Goal: Information Seeking & Learning: Learn about a topic

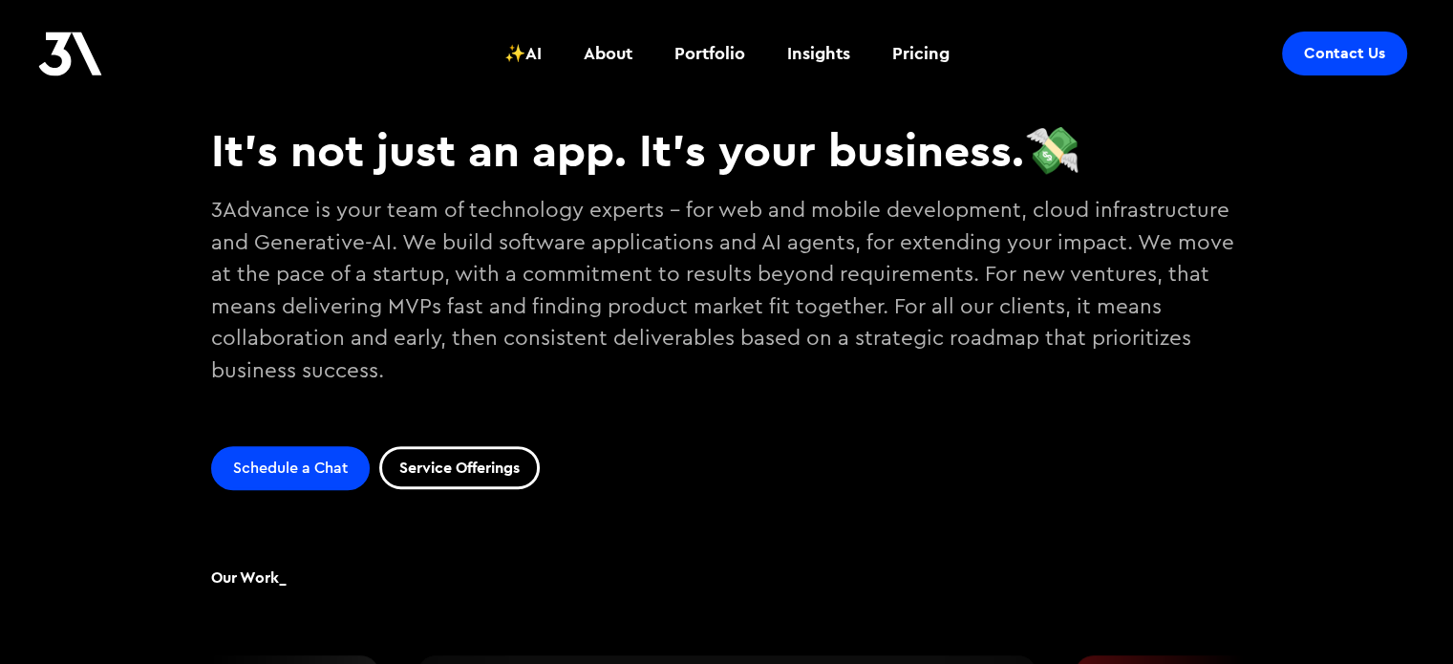
scroll to position [573, 0]
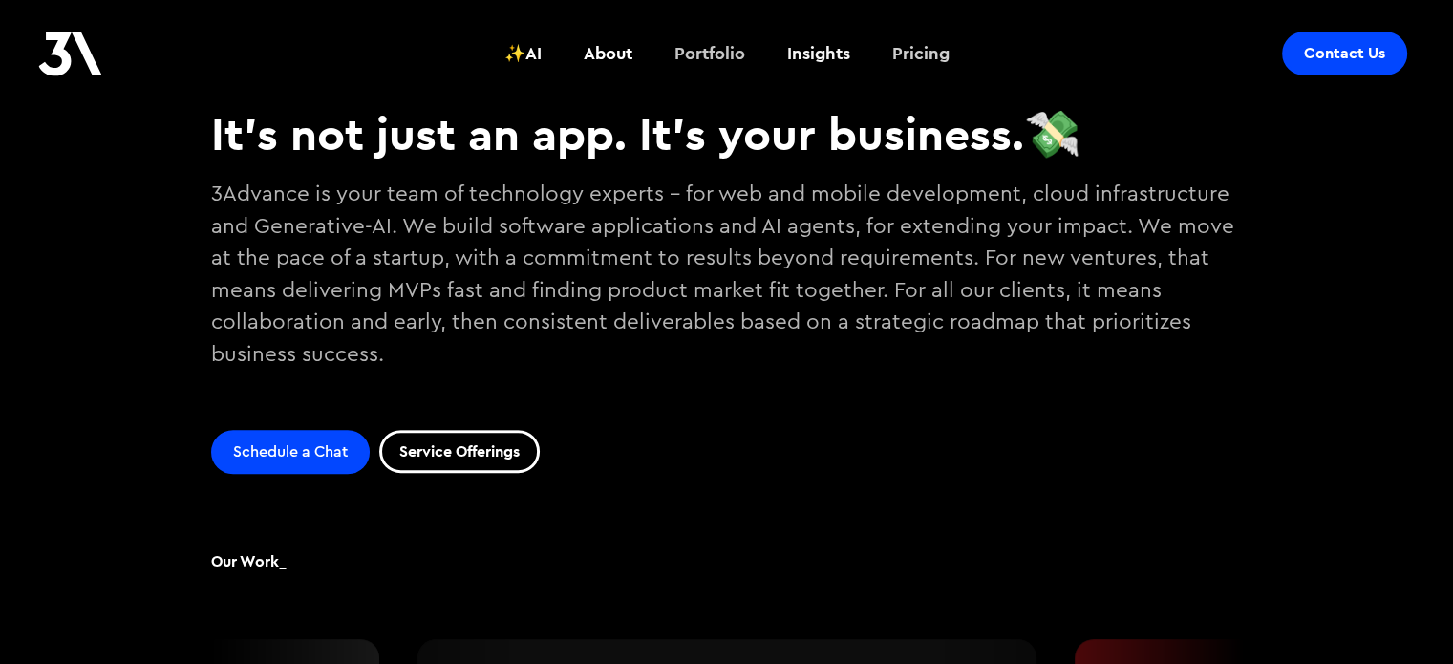
click at [916, 38] on link "Pricing" at bounding box center [921, 53] width 80 height 71
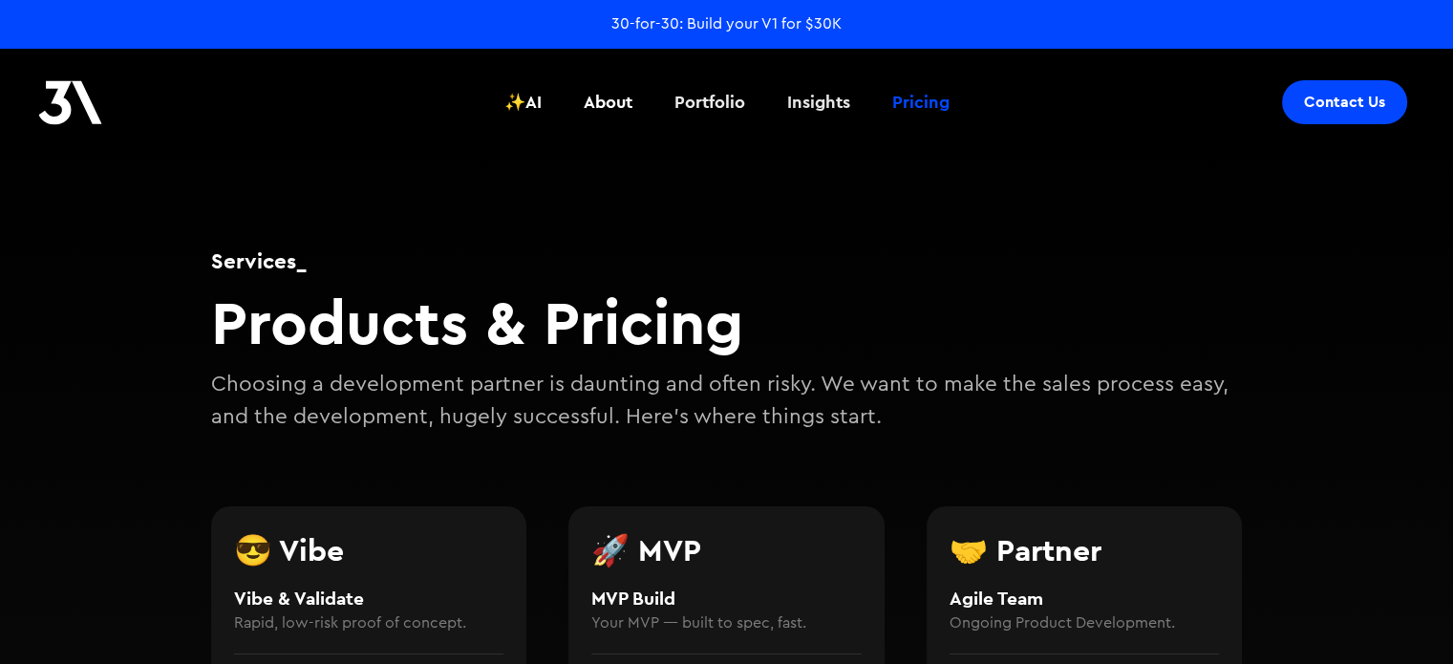
click at [739, 102] on div "Portfolio" at bounding box center [709, 102] width 71 height 25
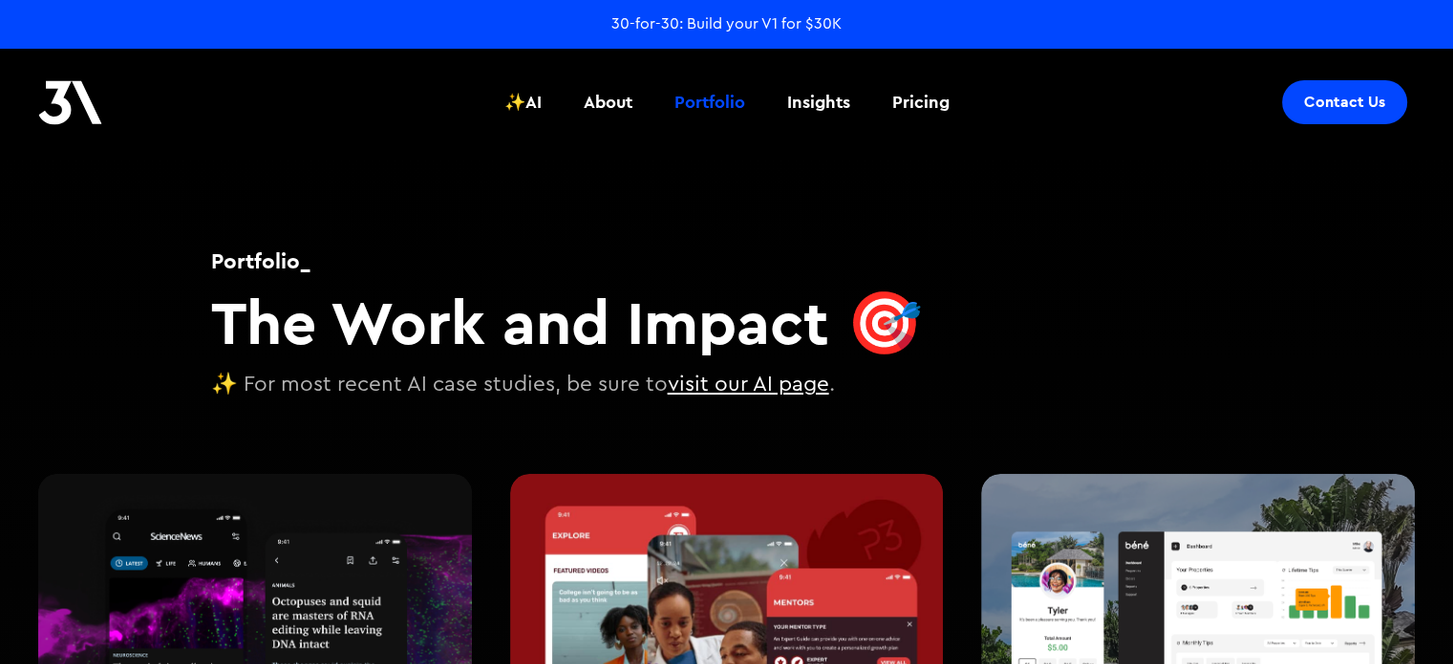
click at [708, 30] on div "30-for-30: Build your V1 for $30K" at bounding box center [726, 23] width 230 height 21
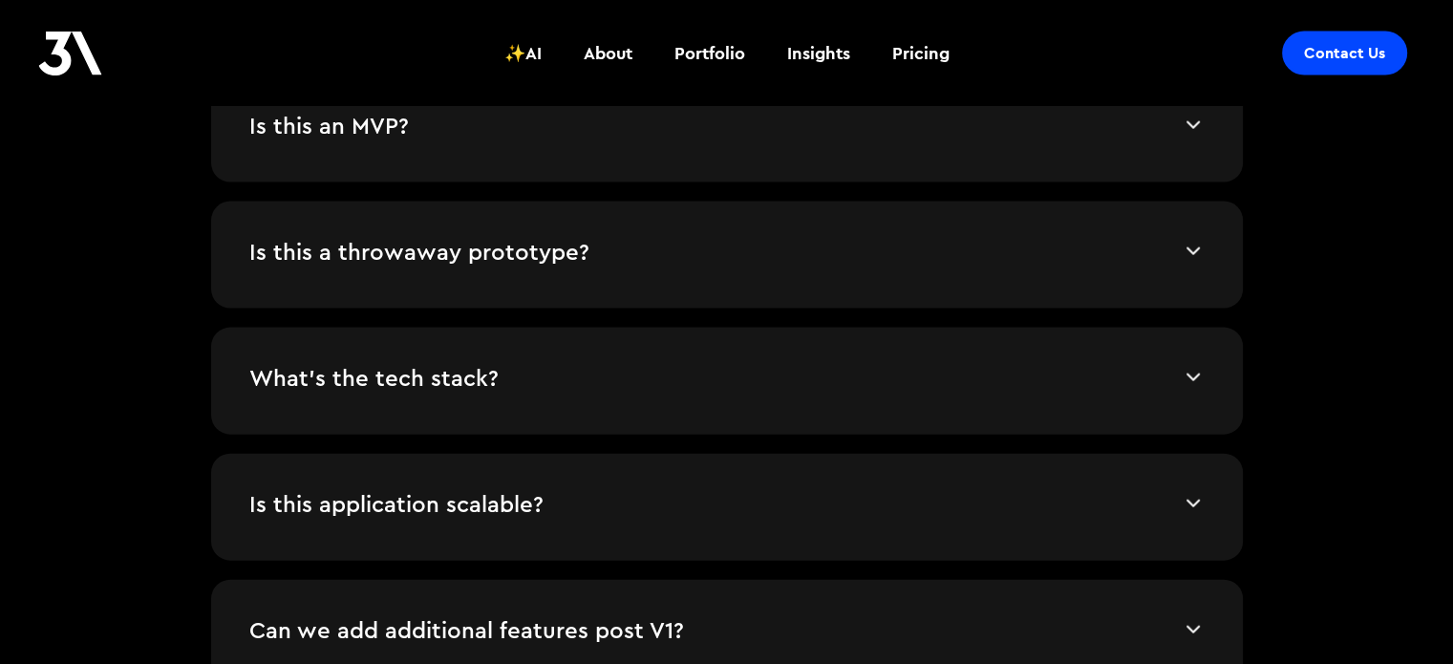
scroll to position [4108, 0]
click at [708, 283] on div "Is this a throwaway prototype? No. It’s a functional product designed to grow a…" at bounding box center [727, 256] width 1032 height 107
click at [1017, 273] on div "Is this a throwaway prototype? No. It’s a functional product designed to grow a…" at bounding box center [727, 256] width 1032 height 107
click at [1190, 243] on img at bounding box center [1193, 253] width 23 height 23
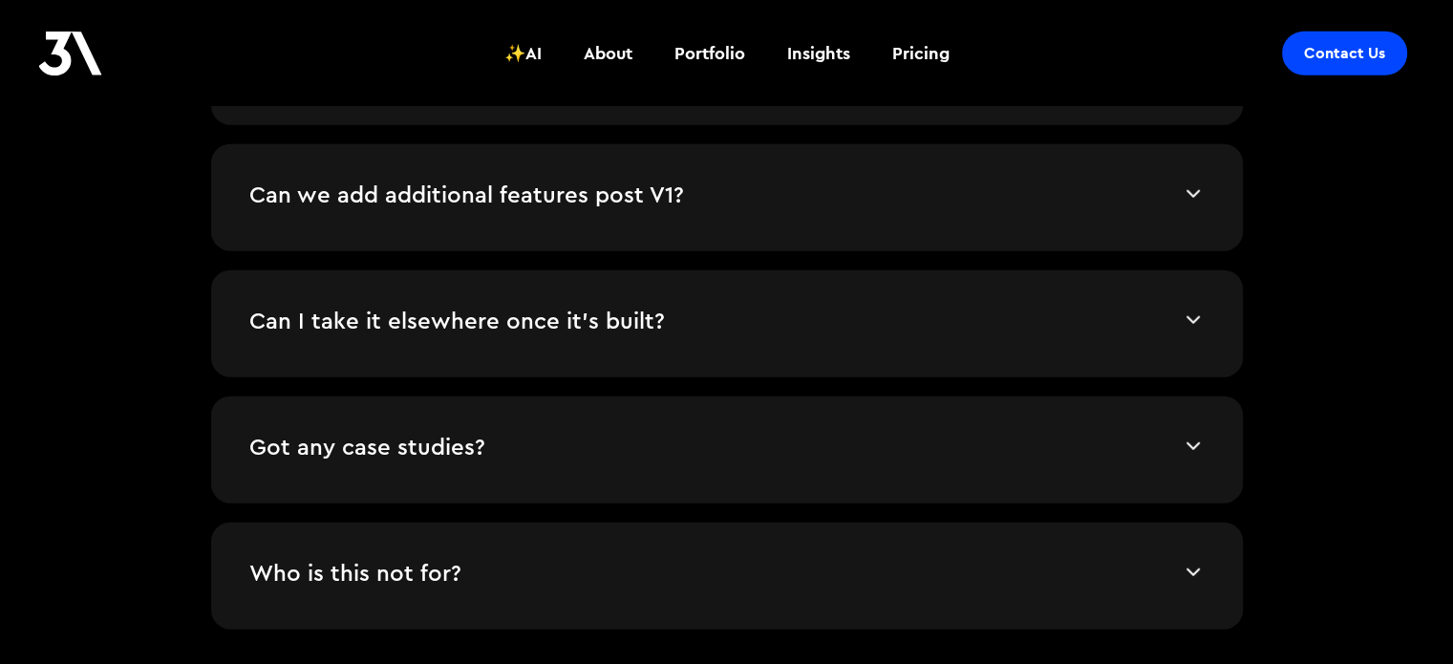
scroll to position [4586, 0]
click at [1177, 311] on h4 "Can I take it elsewhere once it's built?" at bounding box center [715, 321] width 932 height 29
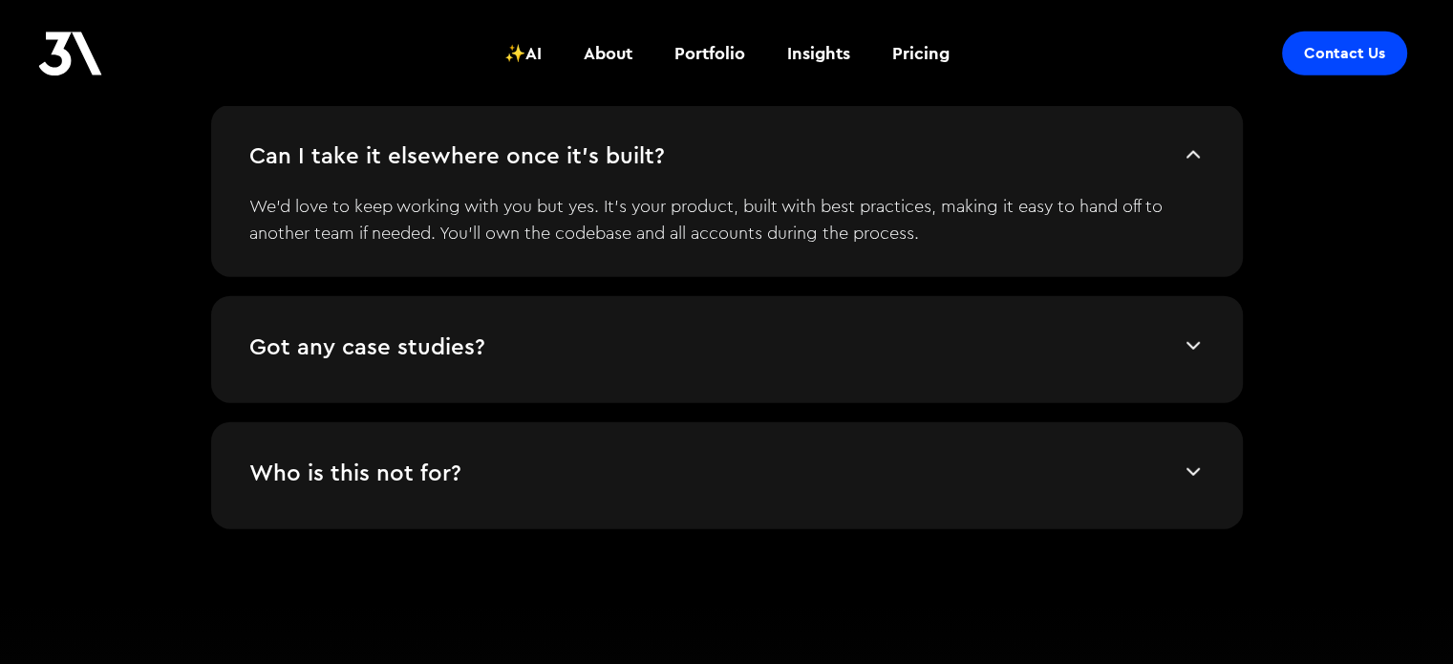
scroll to position [4777, 0]
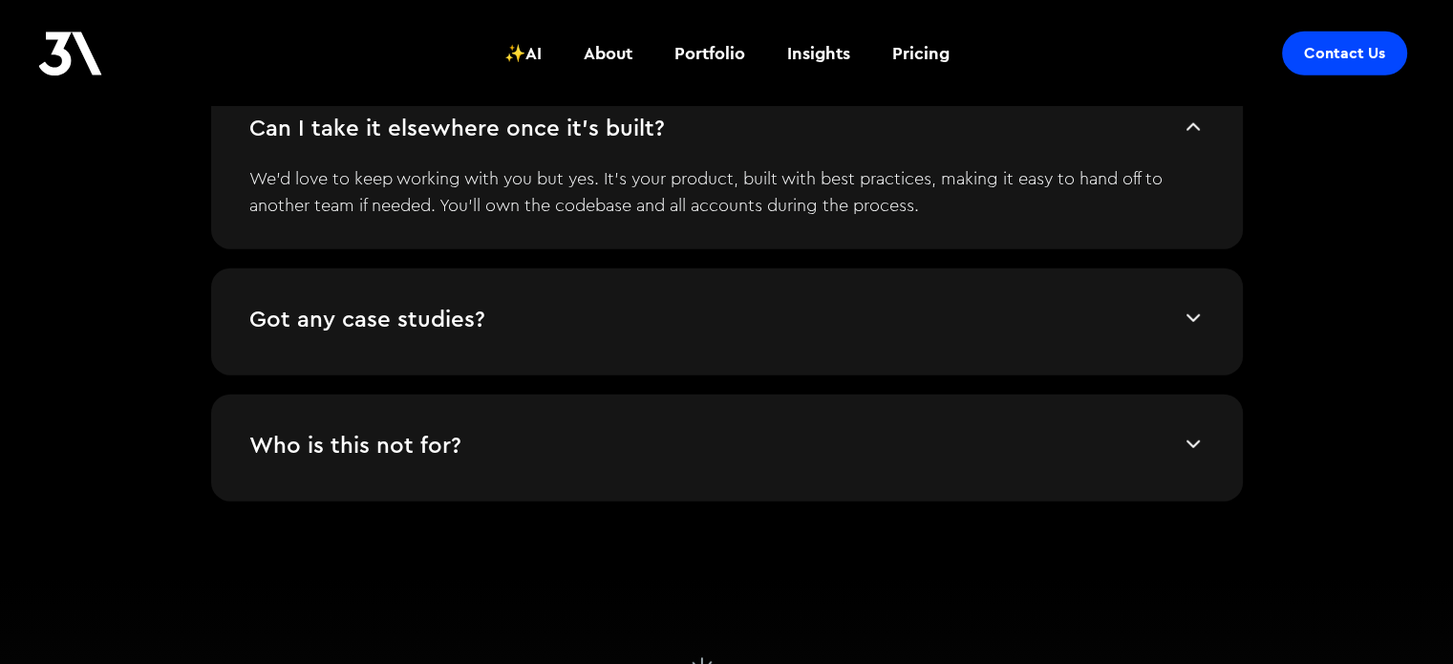
click at [1200, 452] on div "Who is this not for?" at bounding box center [726, 447] width 955 height 29
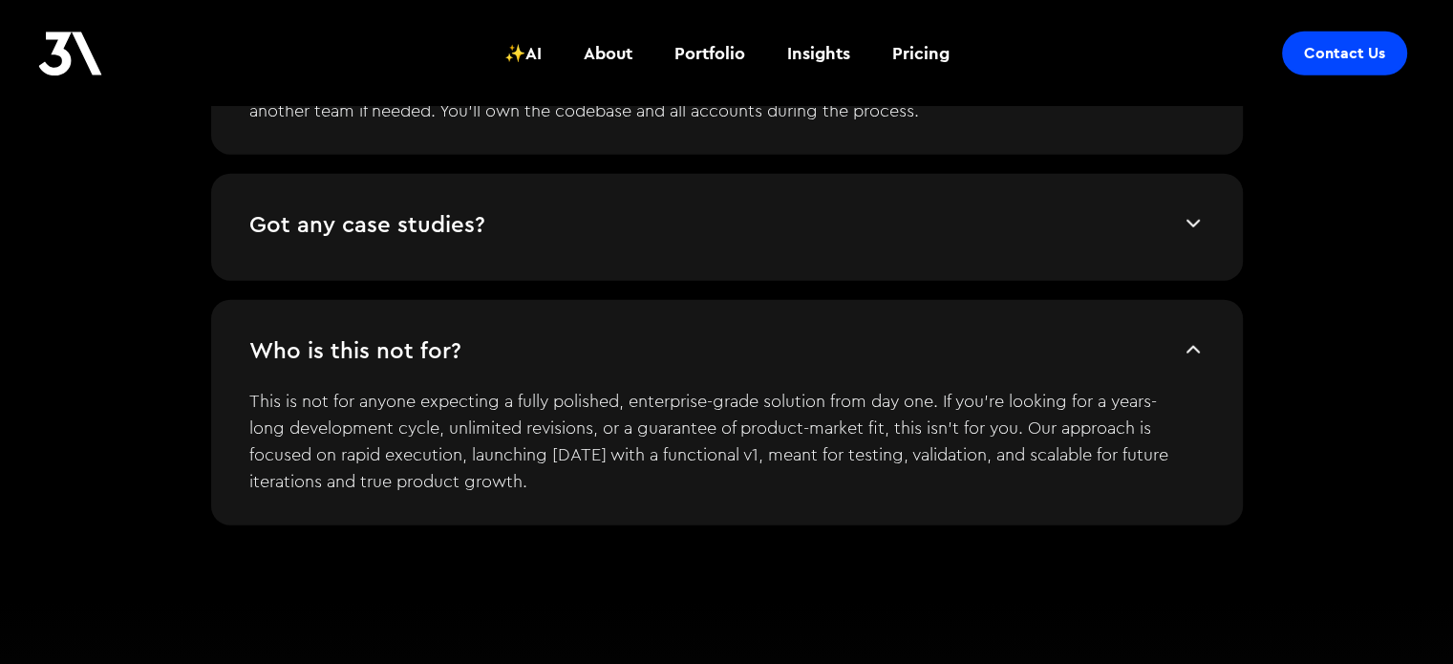
scroll to position [4872, 0]
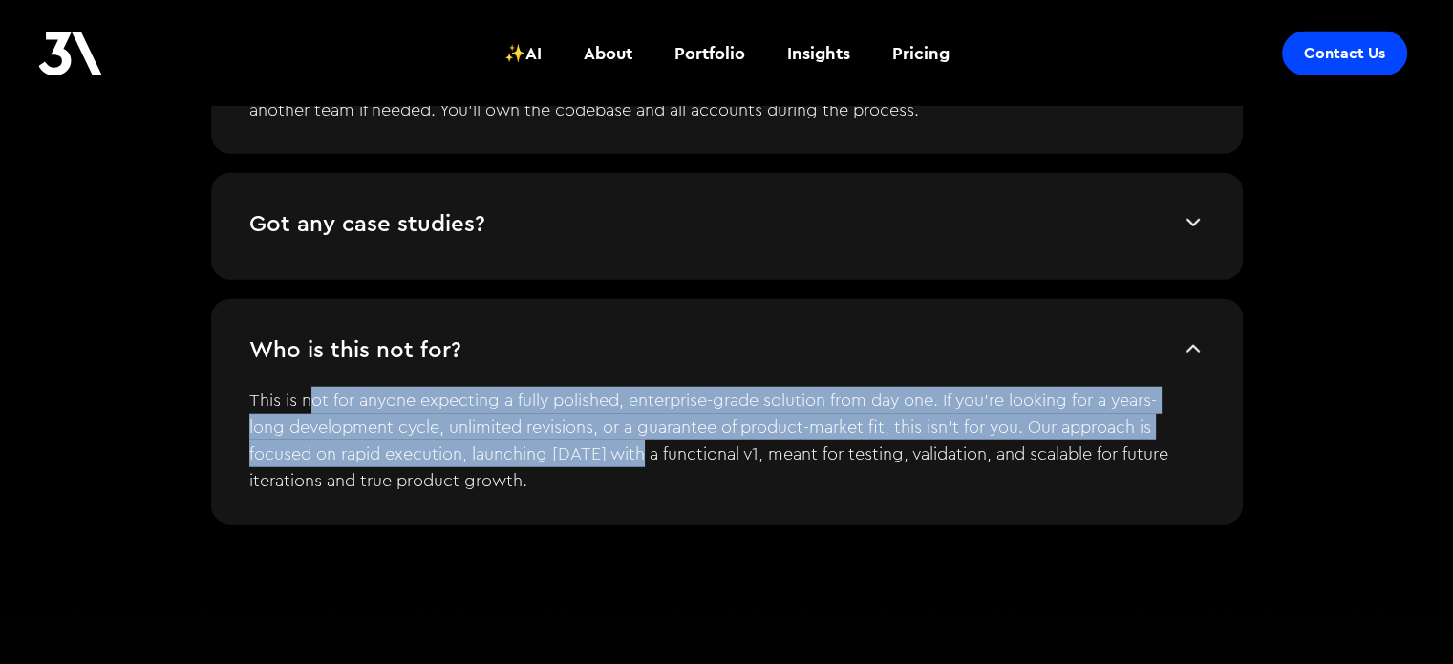
drag, startPoint x: 309, startPoint y: 403, endPoint x: 635, endPoint y: 447, distance: 329.7
click at [635, 447] on p "This is not for anyone expecting a fully polished, enterprise-grade solution fr…" at bounding box center [712, 434] width 927 height 118
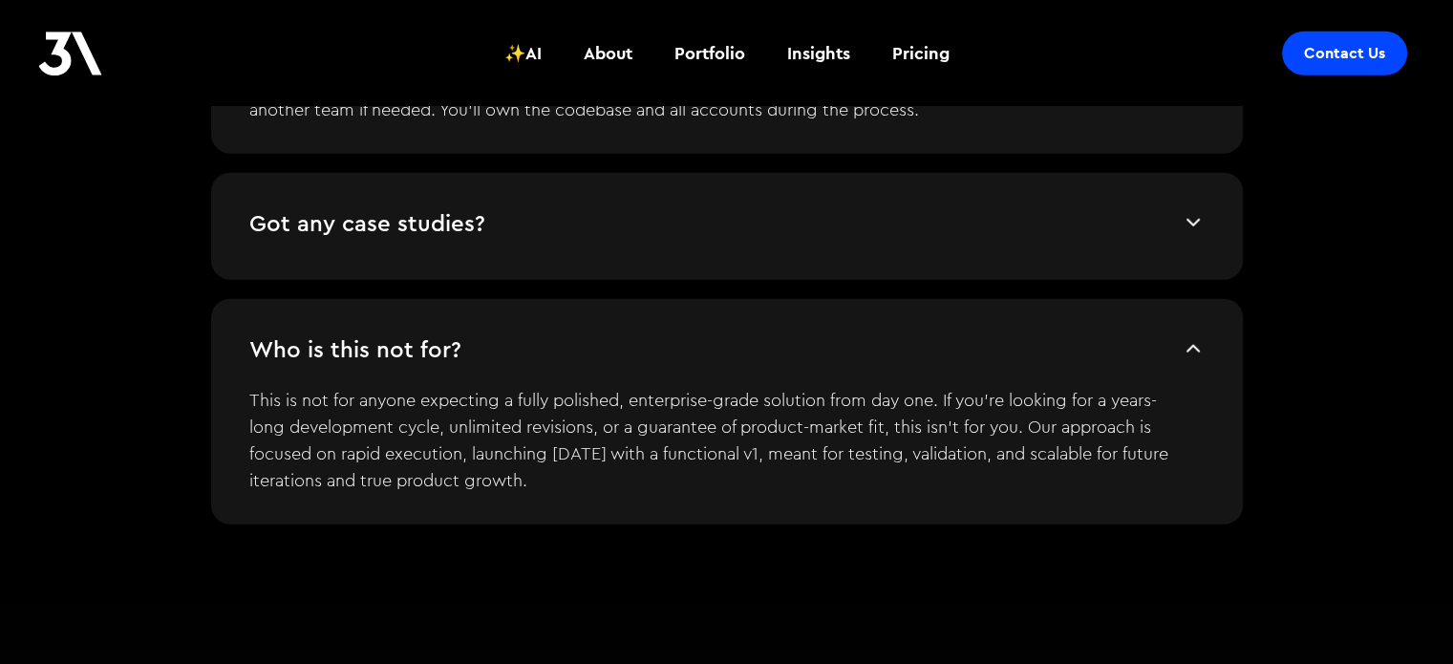
drag, startPoint x: 692, startPoint y: 411, endPoint x: 786, endPoint y: 469, distance: 111.1
click at [786, 469] on p "This is not for anyone expecting a fully polished, enterprise-grade solution fr…" at bounding box center [712, 434] width 927 height 118
drag, startPoint x: 657, startPoint y: 469, endPoint x: 639, endPoint y: 393, distance: 78.6
click at [639, 393] on p "This is not for anyone expecting a fully polished, enterprise-grade solution fr…" at bounding box center [712, 434] width 927 height 118
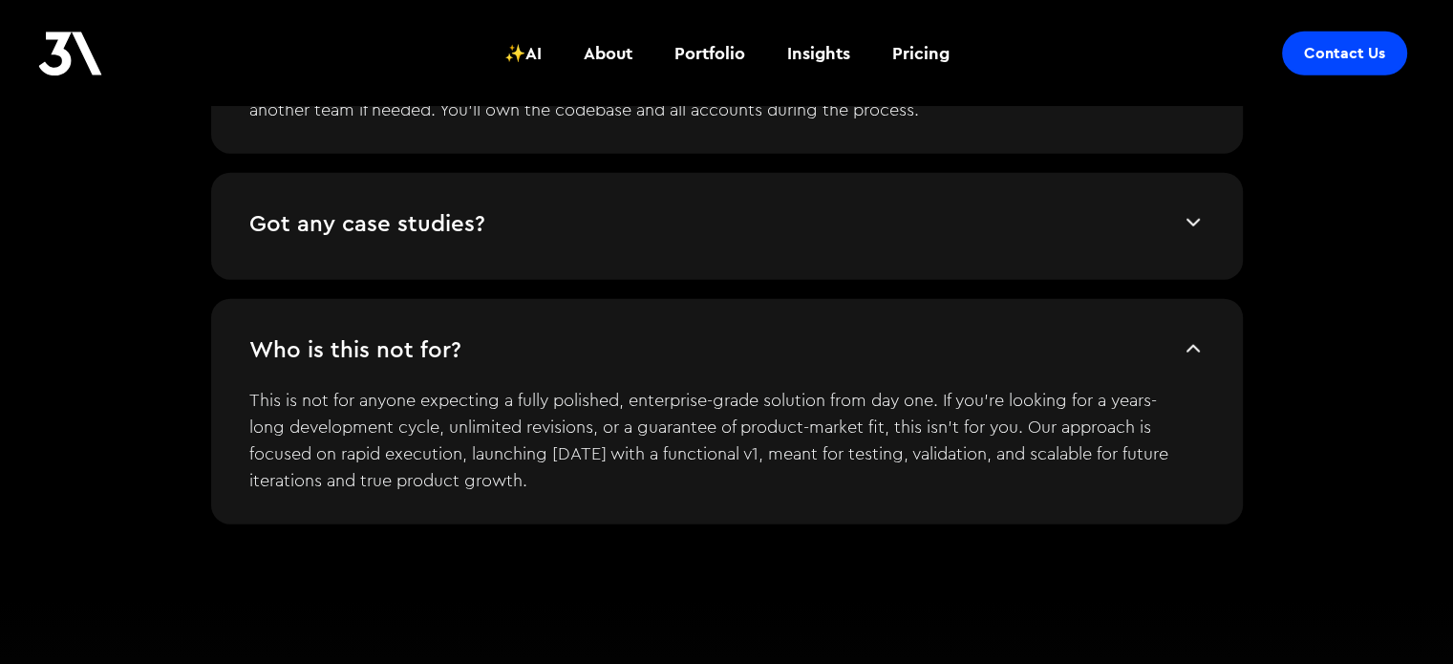
click at [639, 393] on p "This is not for anyone expecting a fully polished, enterprise-grade solution fr…" at bounding box center [712, 434] width 927 height 118
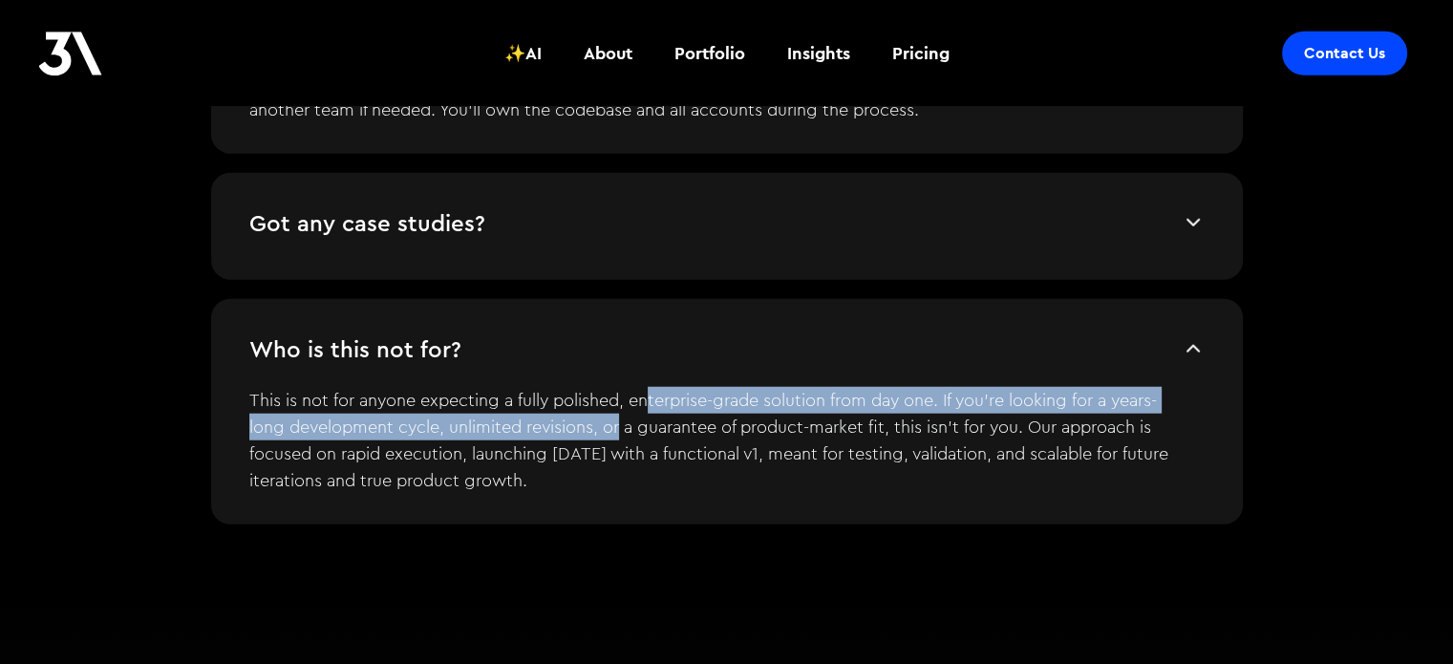
drag, startPoint x: 623, startPoint y: 424, endPoint x: 647, endPoint y: 396, distance: 37.3
click at [647, 396] on p "This is not for anyone expecting a fully polished, enterprise-grade solution fr…" at bounding box center [712, 434] width 927 height 118
click at [648, 403] on p "This is not for anyone expecting a fully polished, enterprise-grade solution fr…" at bounding box center [712, 434] width 927 height 118
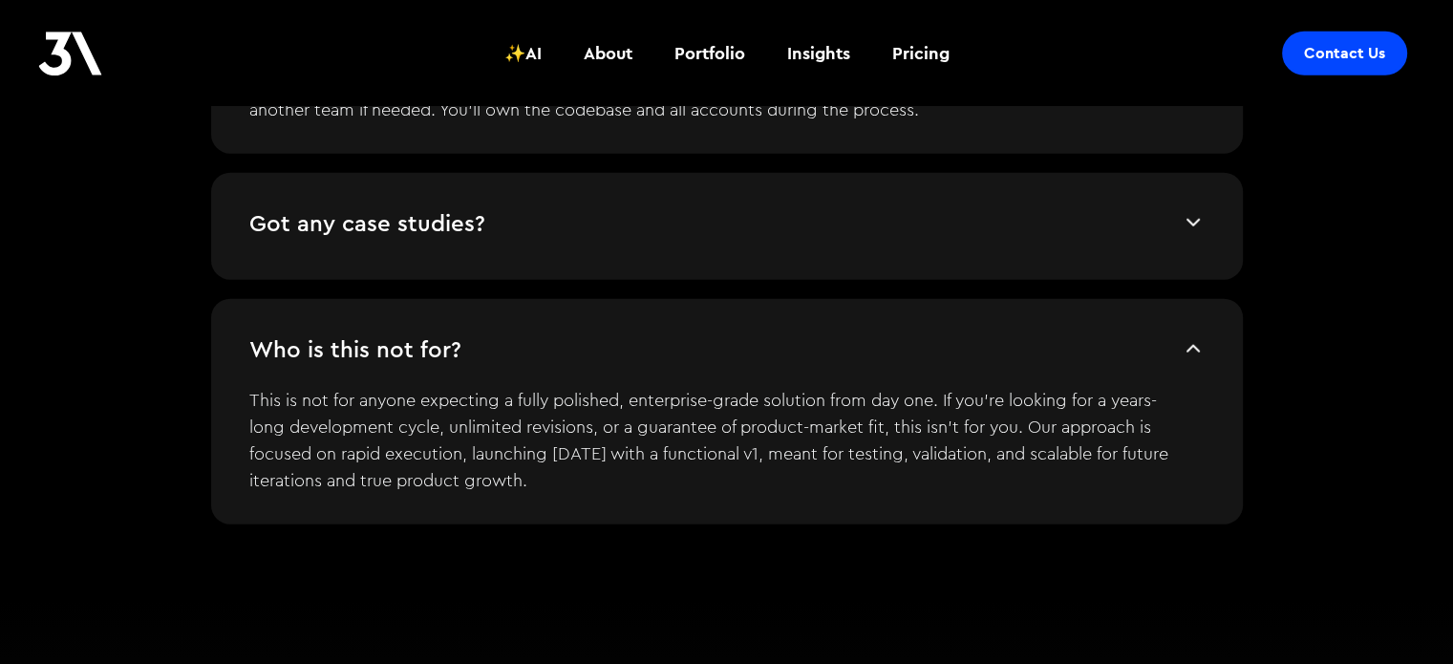
drag, startPoint x: 665, startPoint y: 478, endPoint x: 656, endPoint y: 412, distance: 66.5
click at [653, 414] on p "This is not for anyone expecting a fully polished, enterprise-grade solution fr…" at bounding box center [712, 434] width 927 height 118
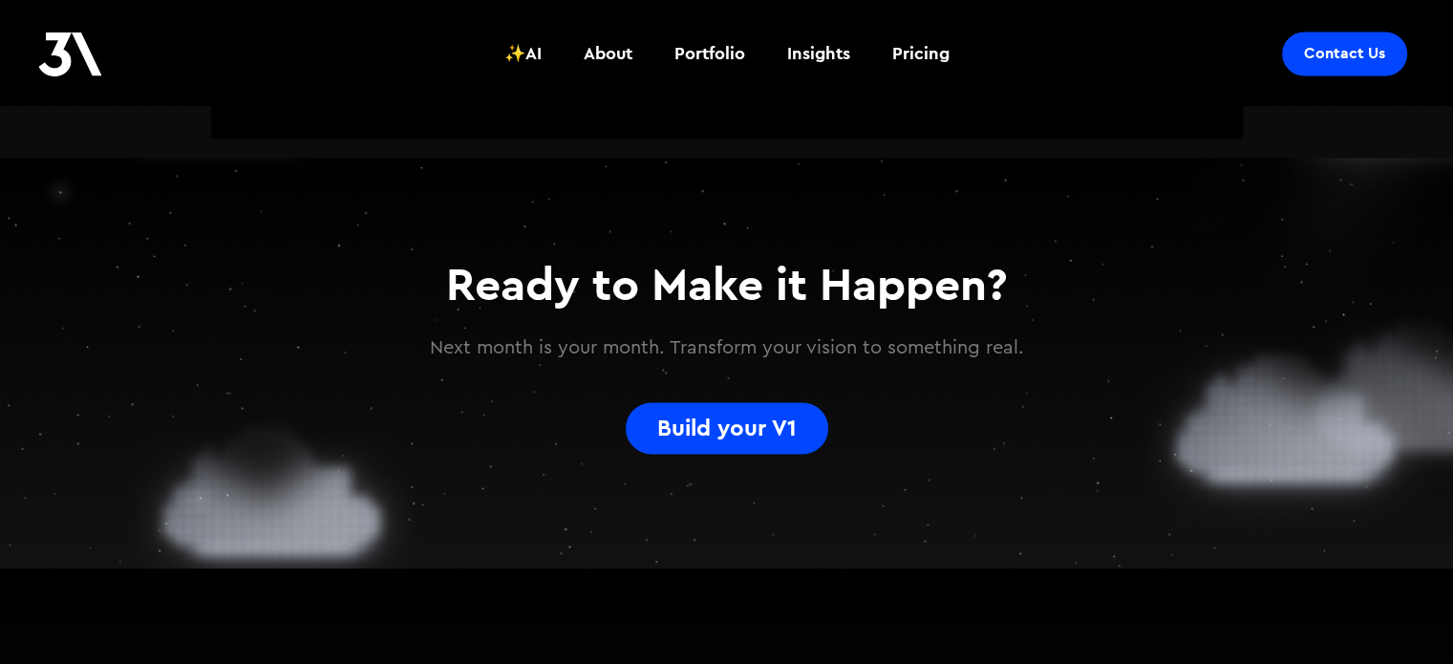
scroll to position [2950, 0]
